Goal: Check status

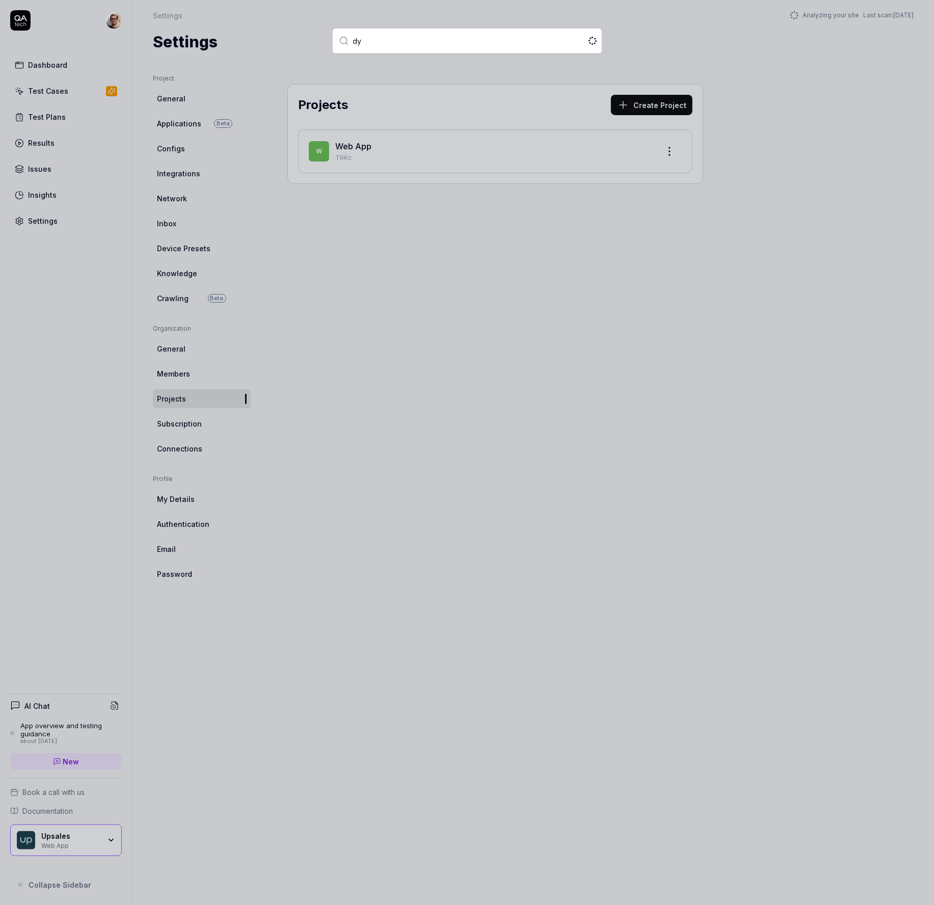
type input "d"
type input "[PERSON_NAME]"
type input "dyve"
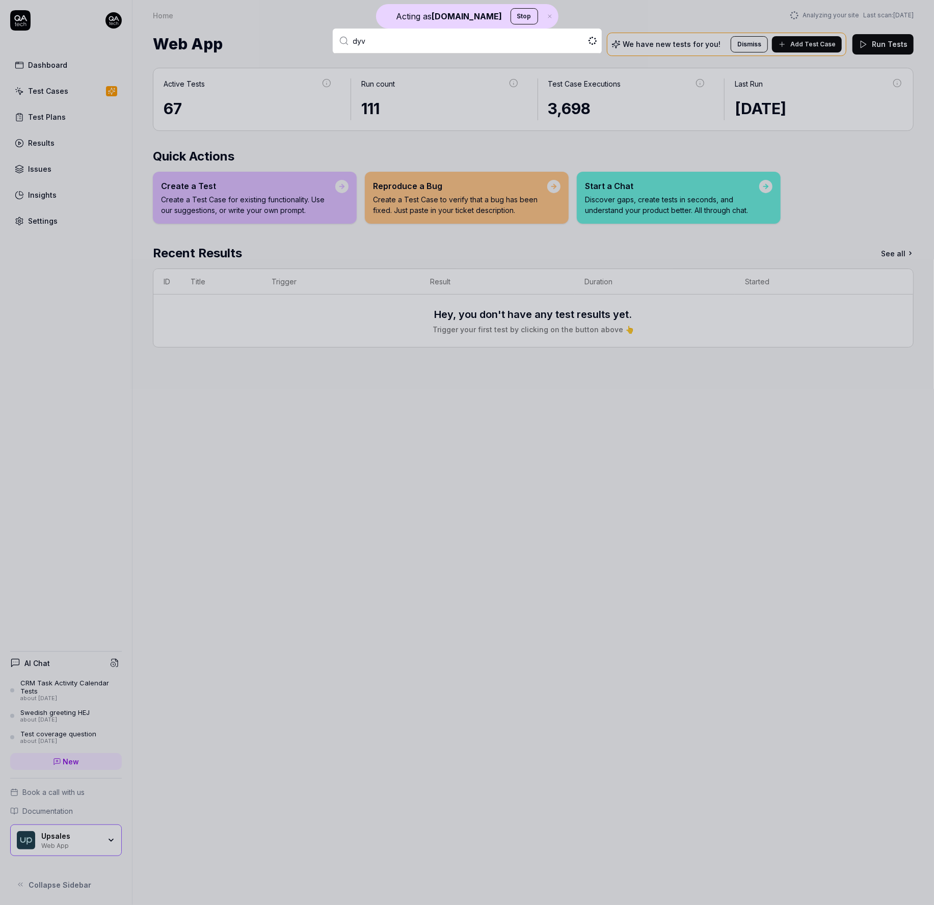
type input "dyve"
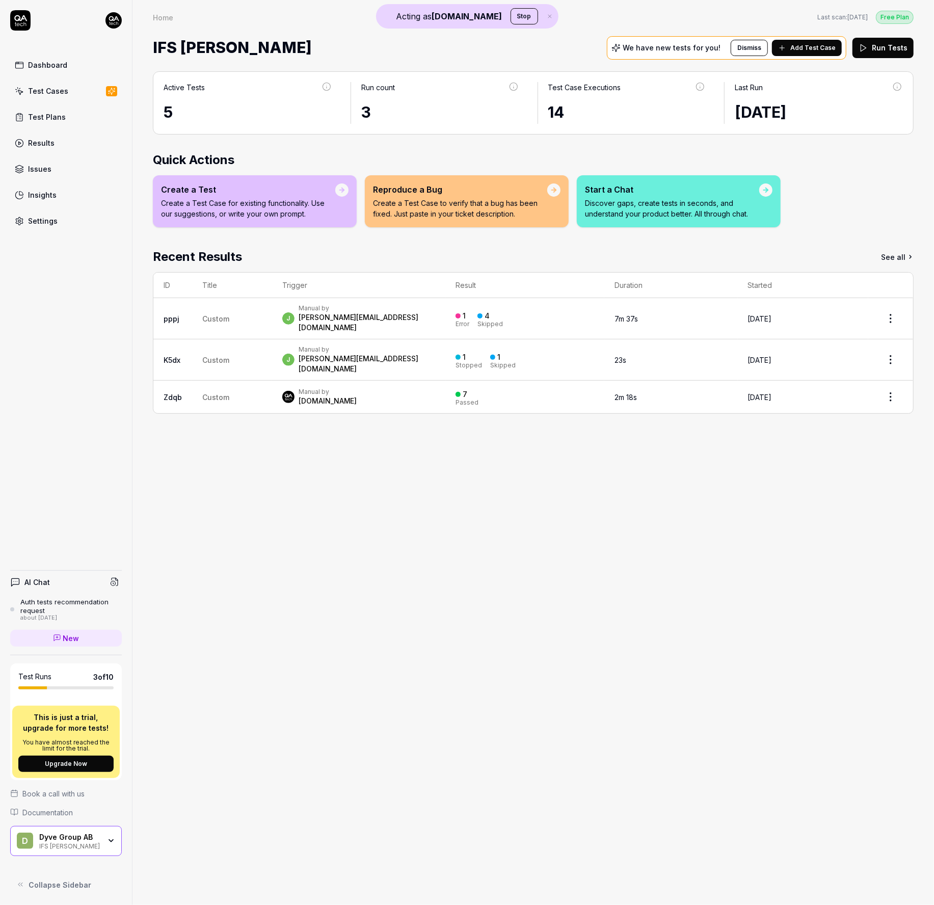
click at [112, 850] on div "D Dyve Group AB IFS [PERSON_NAME]" at bounding box center [66, 841] width 112 height 31
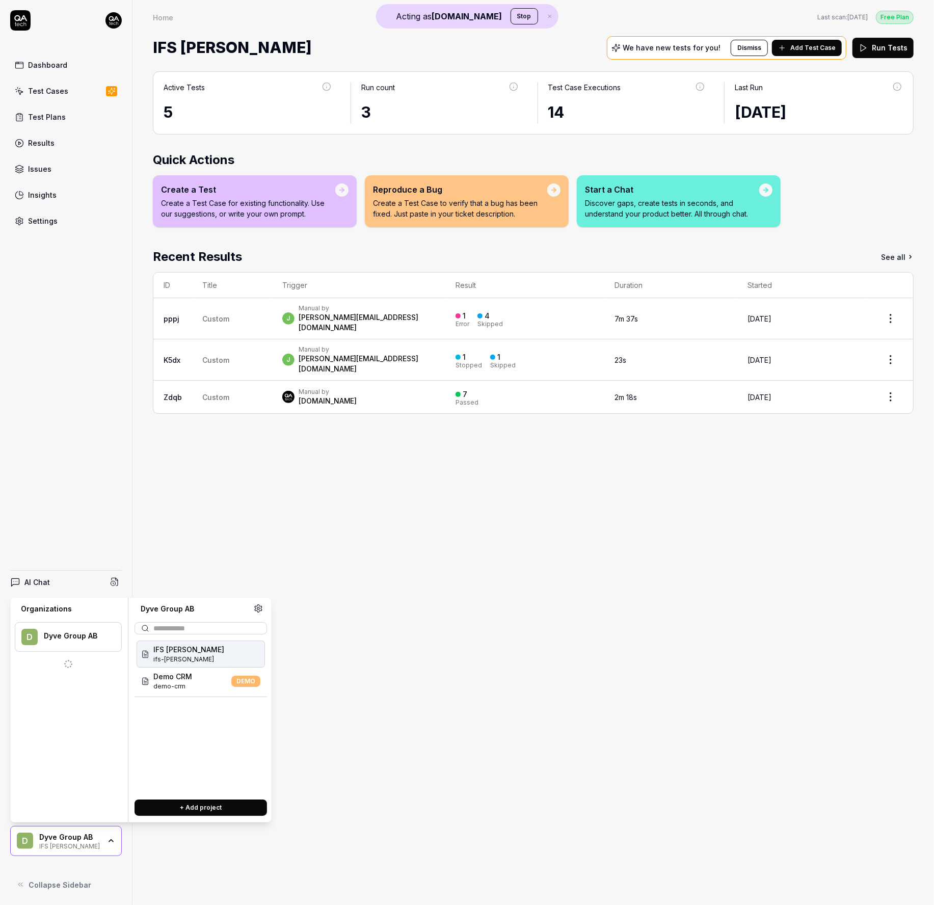
click at [352, 643] on div "Active Tests 5 Run count 3 Test Case Executions 14 Last Run [DATE] Quick Action…" at bounding box center [532, 483] width 801 height 844
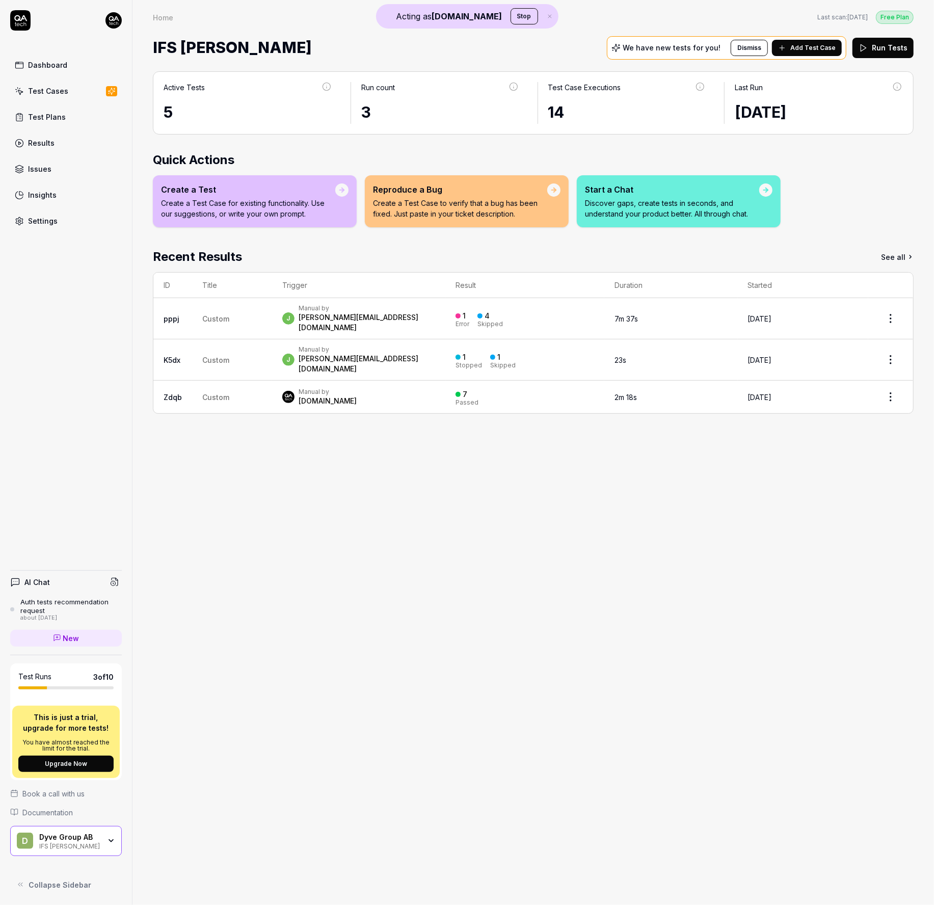
click at [375, 322] on div "j Manual by [PERSON_NAME][EMAIL_ADDRESS][DOMAIN_NAME]" at bounding box center [358, 318] width 153 height 29
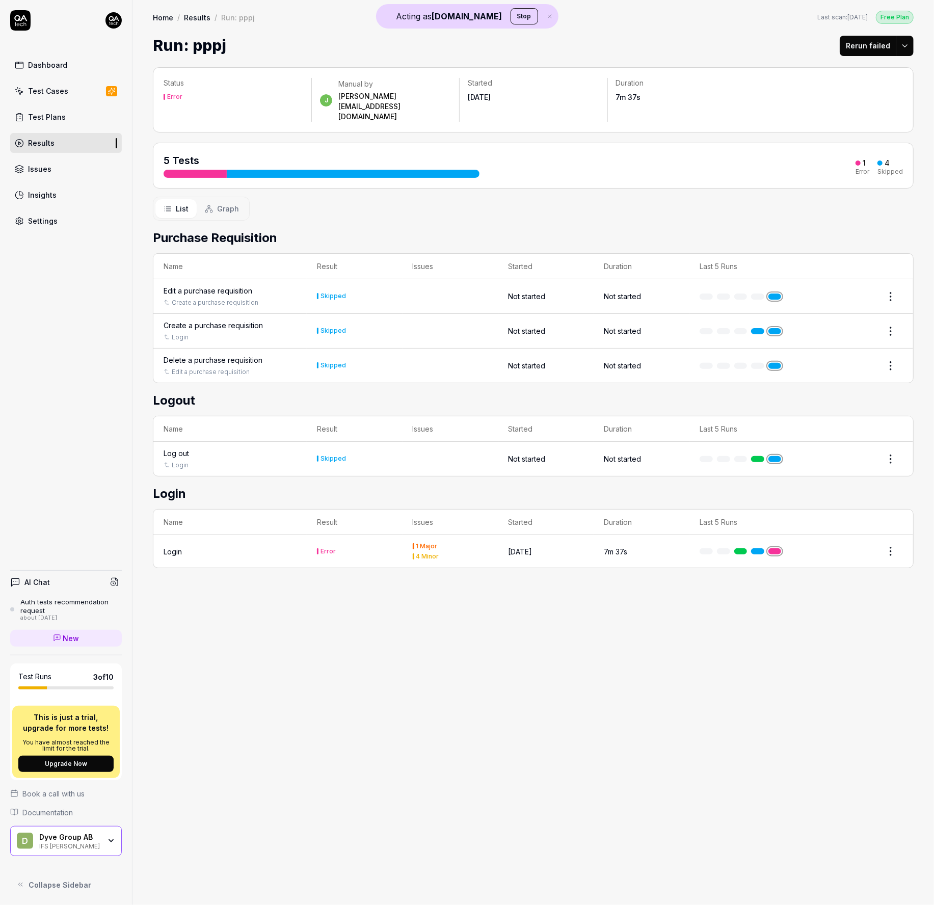
click at [215, 546] on div "Login" at bounding box center [230, 551] width 133 height 11
